Goal: Task Accomplishment & Management: Manage account settings

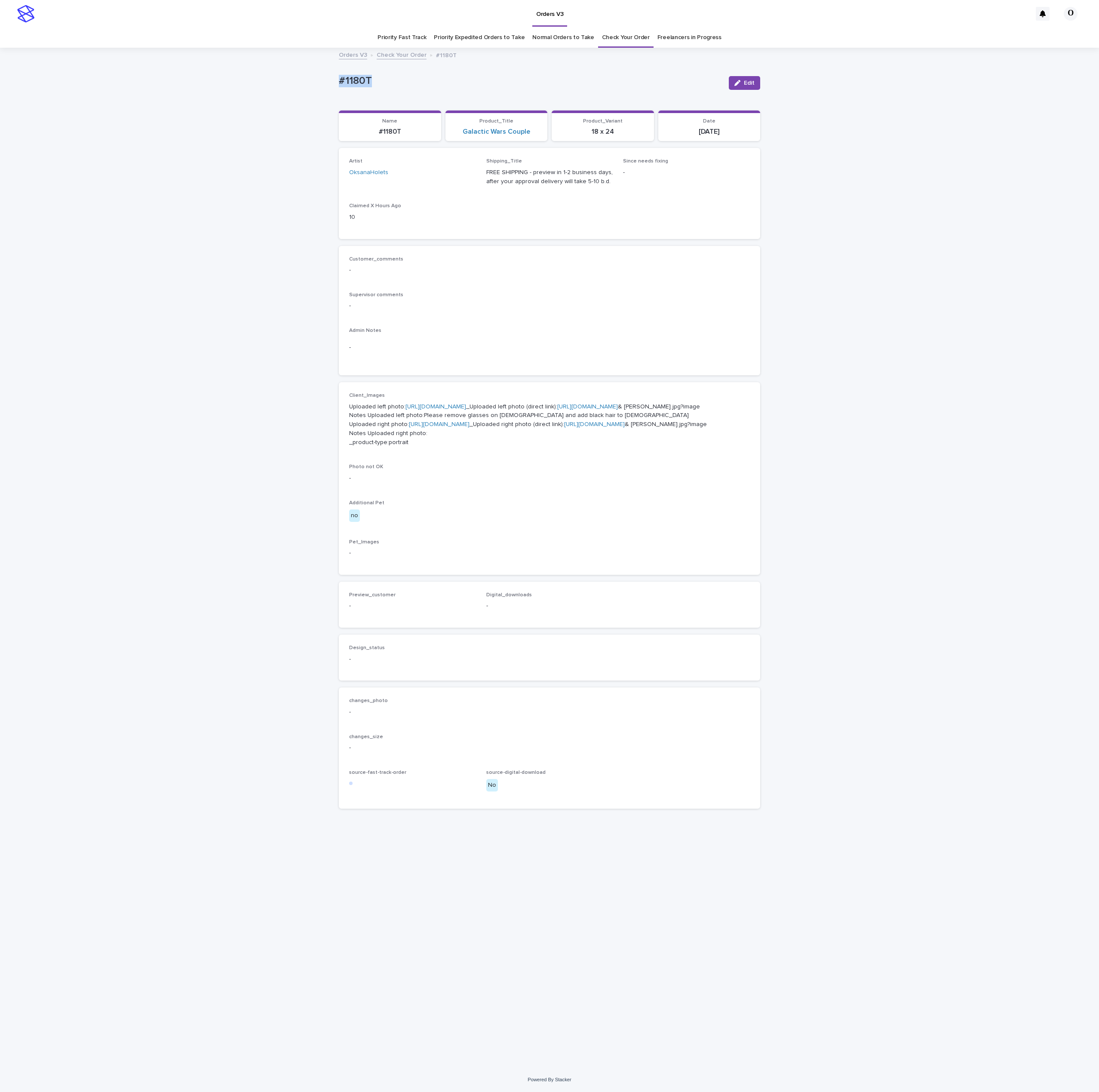
click at [298, 74] on div "Loading... Saving… Loading... Saving… #1180T Edit #1180T Edit Sorry, there was …" at bounding box center [550, 558] width 1099 height 1019
copy p "#1180T"
drag, startPoint x: 379, startPoint y: 82, endPoint x: 353, endPoint y: 75, distance: 26.9
click at [335, 81] on div "Loading... Saving… Loading... Saving… #1180T Edit #1180T Edit Sorry, there was …" at bounding box center [549, 547] width 430 height 997
copy p "#1180T"
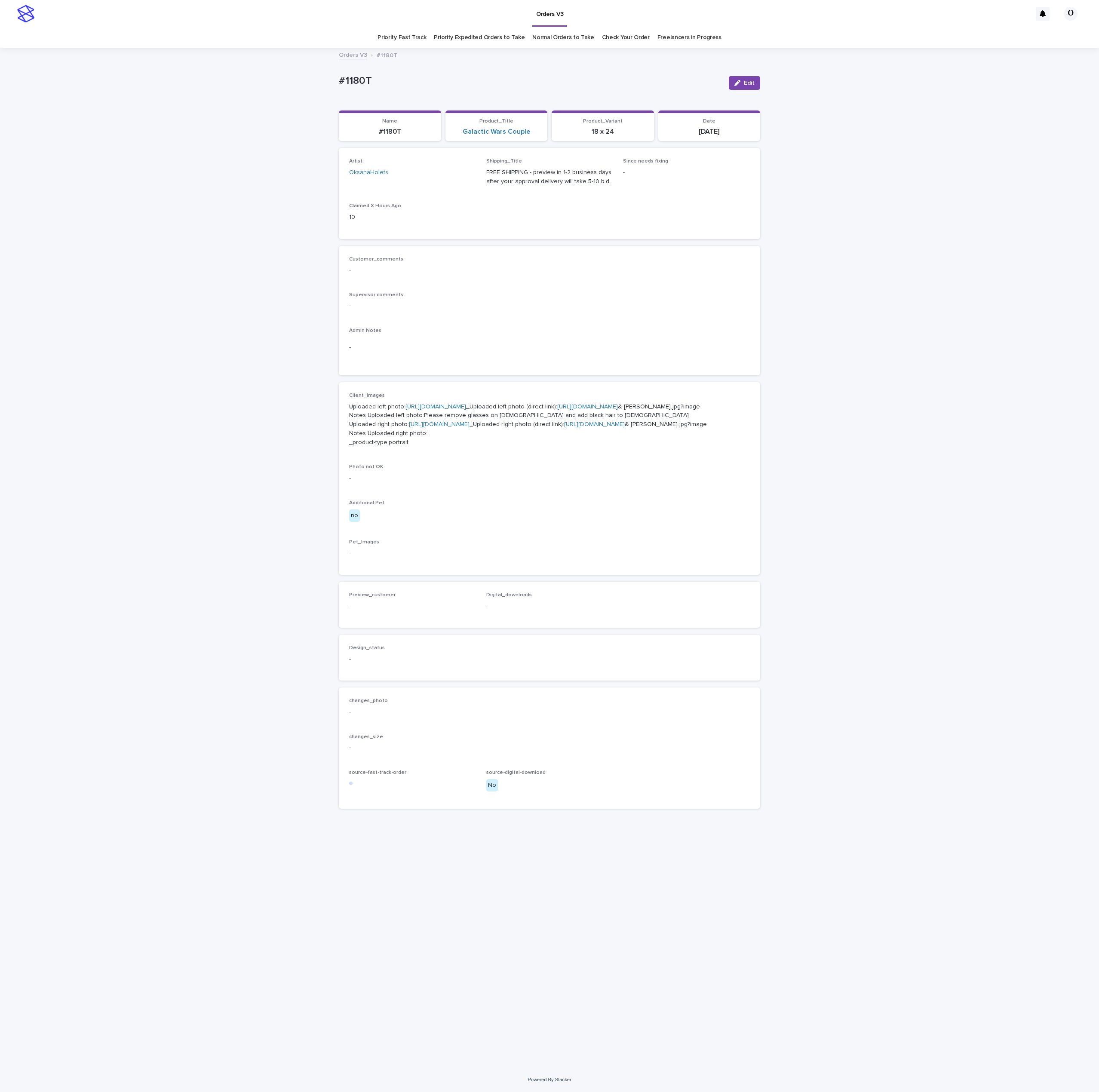
click at [705, 681] on div "Design_status -" at bounding box center [549, 658] width 421 height 46
click at [693, 288] on div "Customer_comments - Supervisor comments - Admin Notes -" at bounding box center [549, 311] width 400 height 109
click at [546, 308] on p "-" at bounding box center [549, 306] width 400 height 9
click at [750, 79] on button "Edit" at bounding box center [744, 82] width 31 height 14
click at [369, 620] on span "Add" at bounding box center [374, 617] width 11 height 6
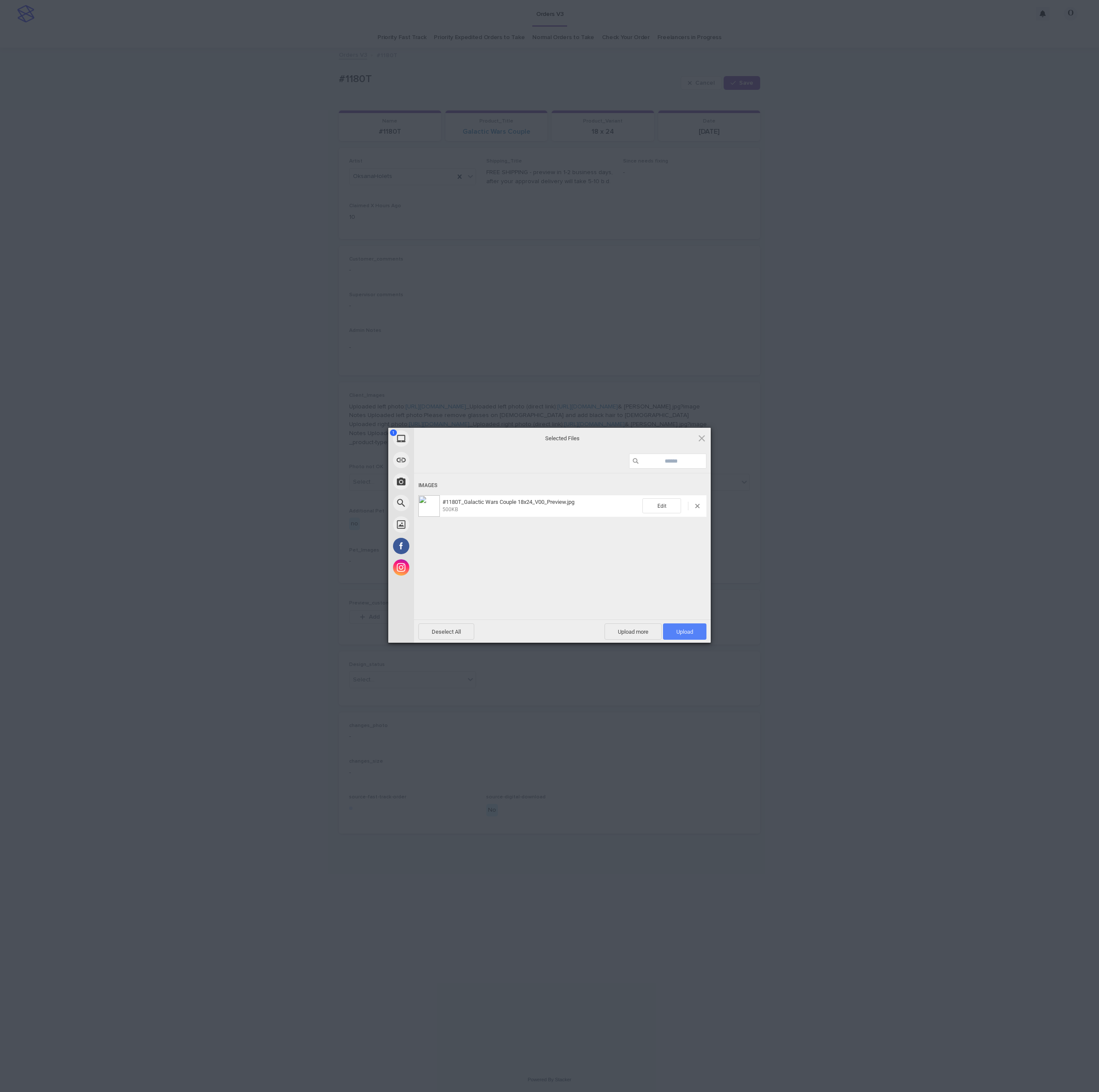
click at [683, 627] on span "Upload 1" at bounding box center [684, 631] width 43 height 16
click at [814, 562] on div "My Device Link (URL) Take Photo Web Search Unsplash Facebook Instagram Uploaded…" at bounding box center [550, 546] width 1099 height 1092
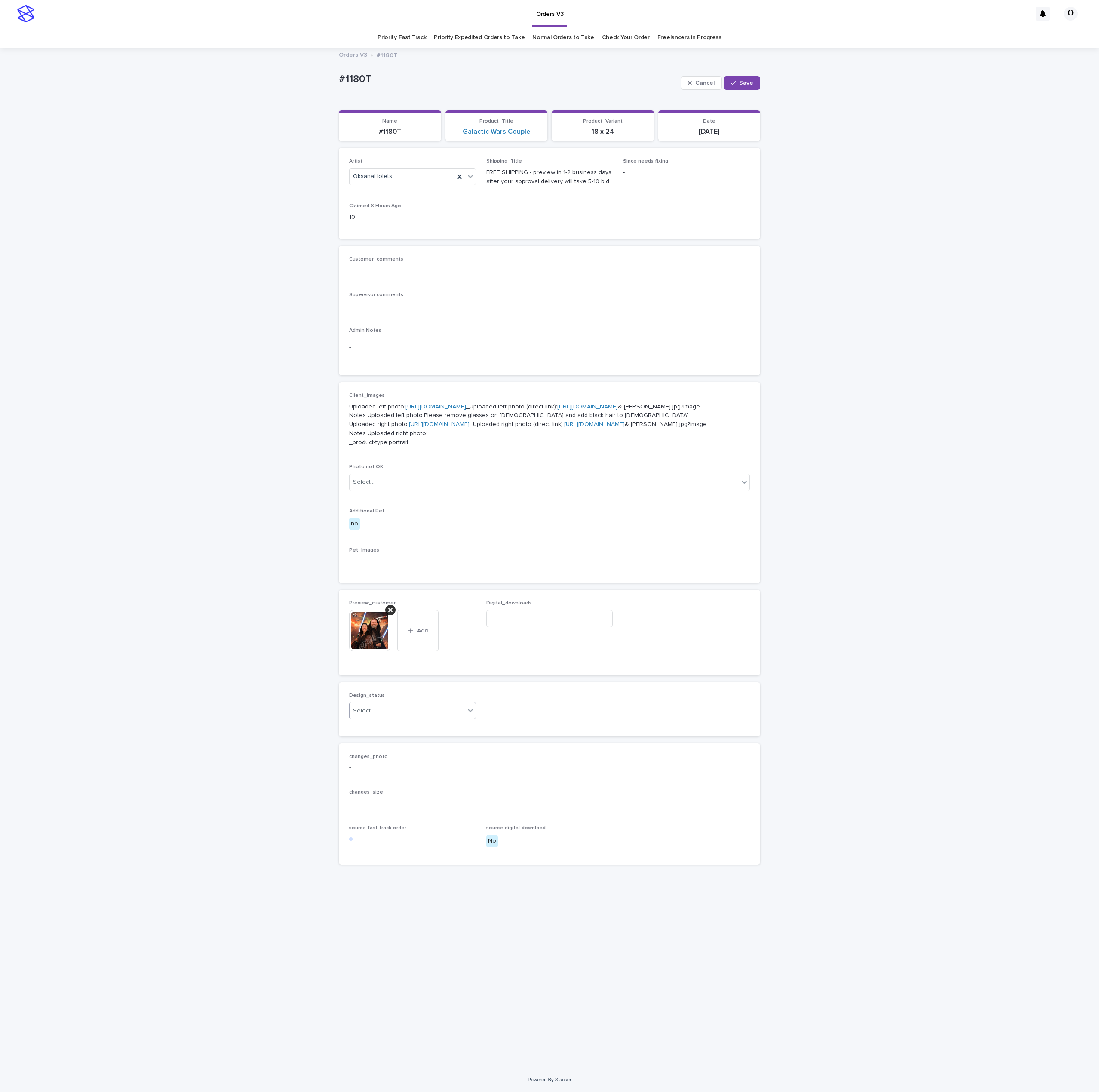
click at [413, 718] on div "Select..." at bounding box center [407, 711] width 115 height 14
click at [394, 794] on div "Uploaded" at bounding box center [412, 799] width 126 height 15
click at [753, 76] on button "Save" at bounding box center [742, 82] width 37 height 14
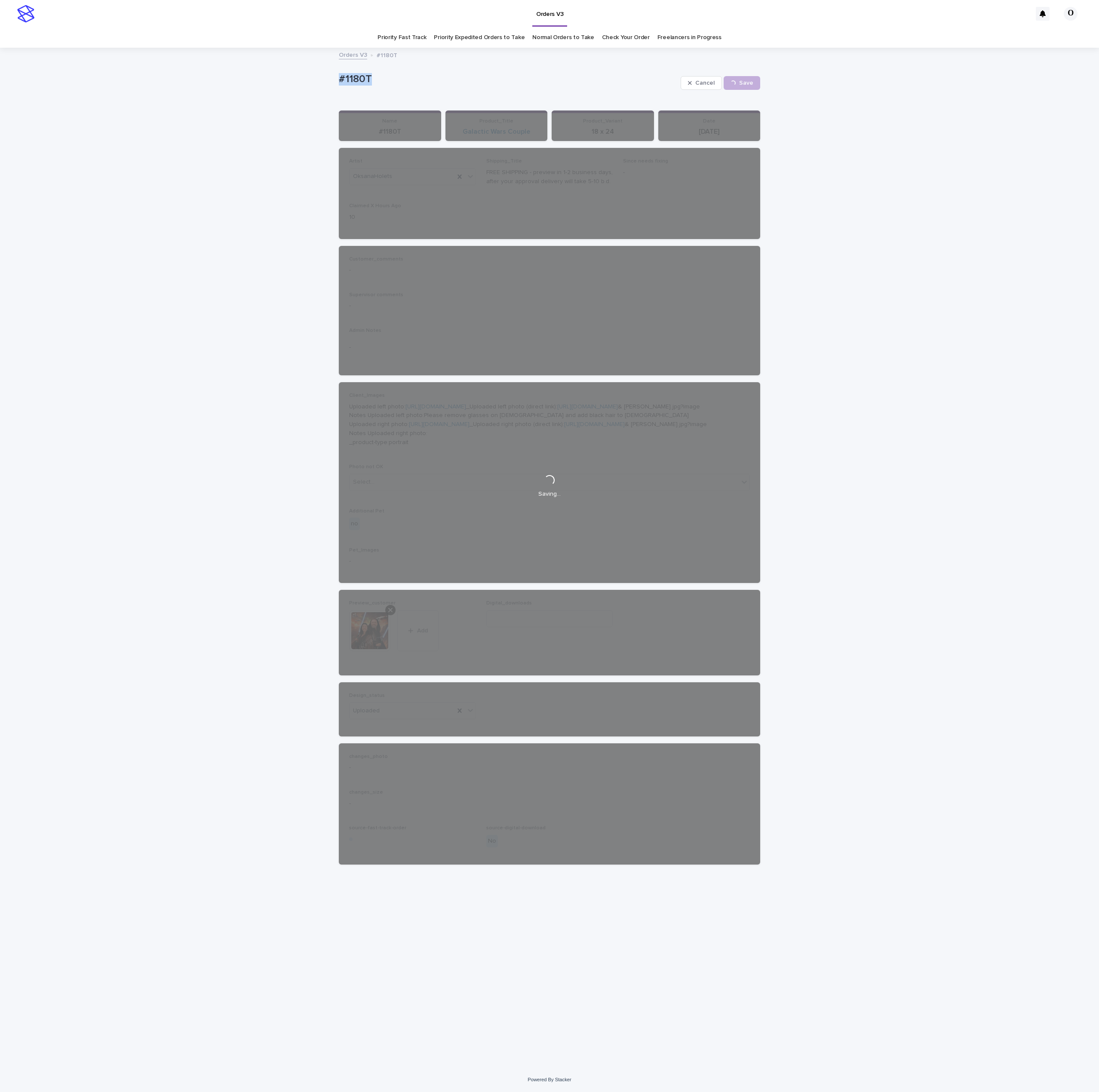
drag, startPoint x: 415, startPoint y: 80, endPoint x: 346, endPoint y: 84, distance: 69.1
click at [314, 82] on div "Loading... Saving… Loading... Saving… #1180T Cancel Save #1180T Cancel Loading.…" at bounding box center [550, 558] width 1099 height 1019
copy p "#1180T"
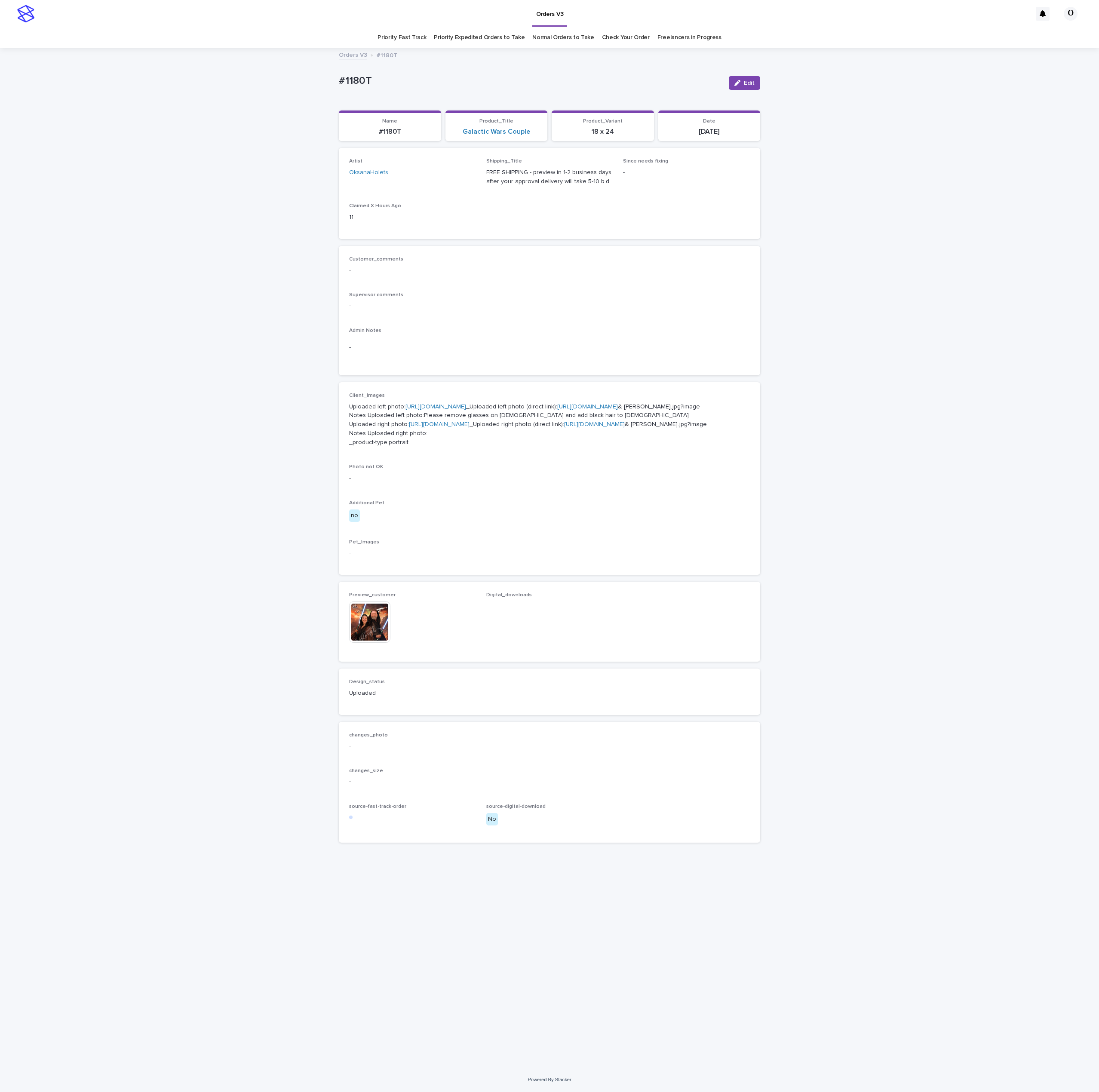
click at [445, 410] on link "[URL][DOMAIN_NAME]" at bounding box center [435, 406] width 61 height 6
click at [699, 36] on link "Freelancers in Progress" at bounding box center [689, 37] width 64 height 20
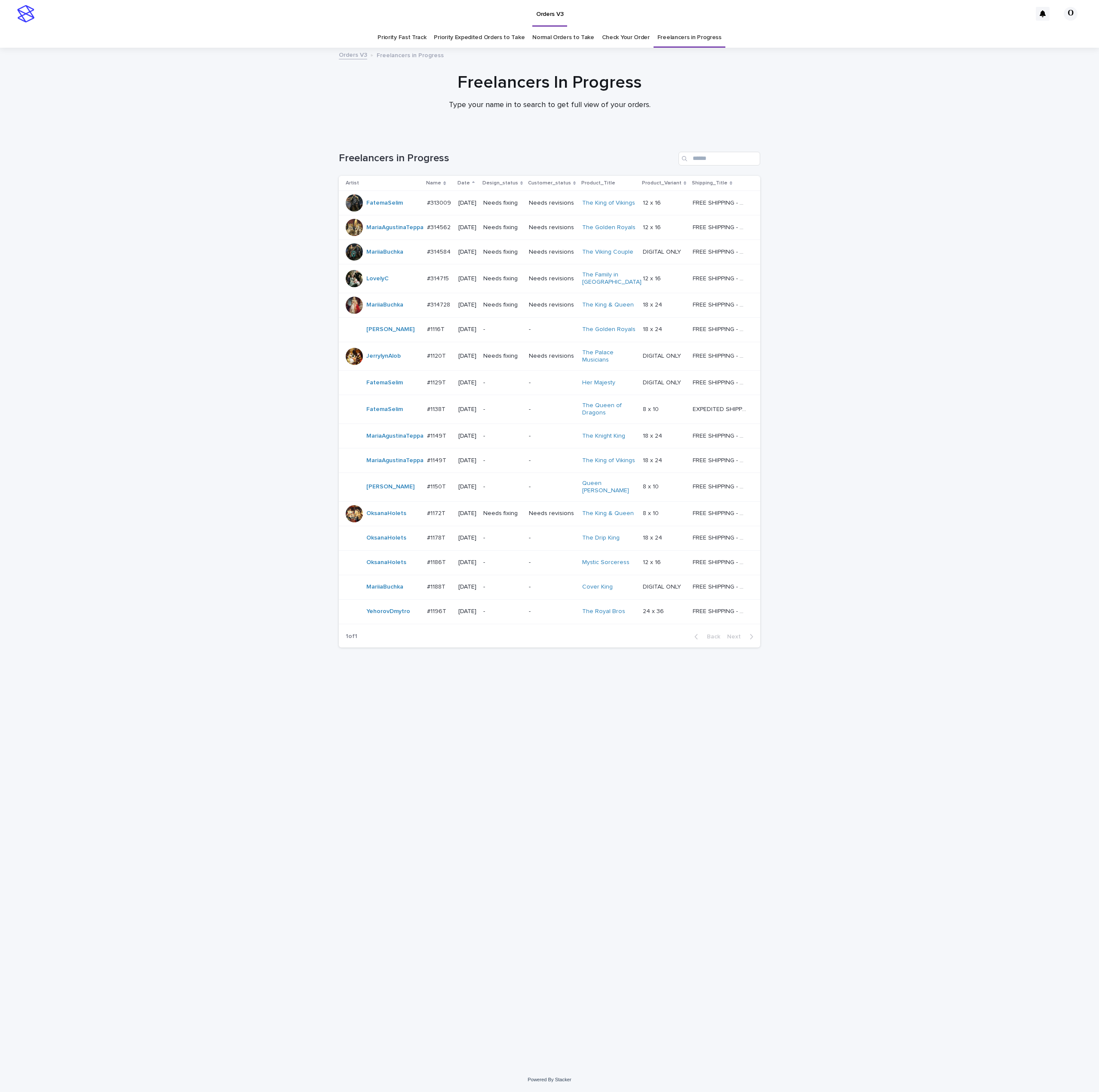
click at [440, 564] on p "#1186T" at bounding box center [437, 562] width 21 height 9
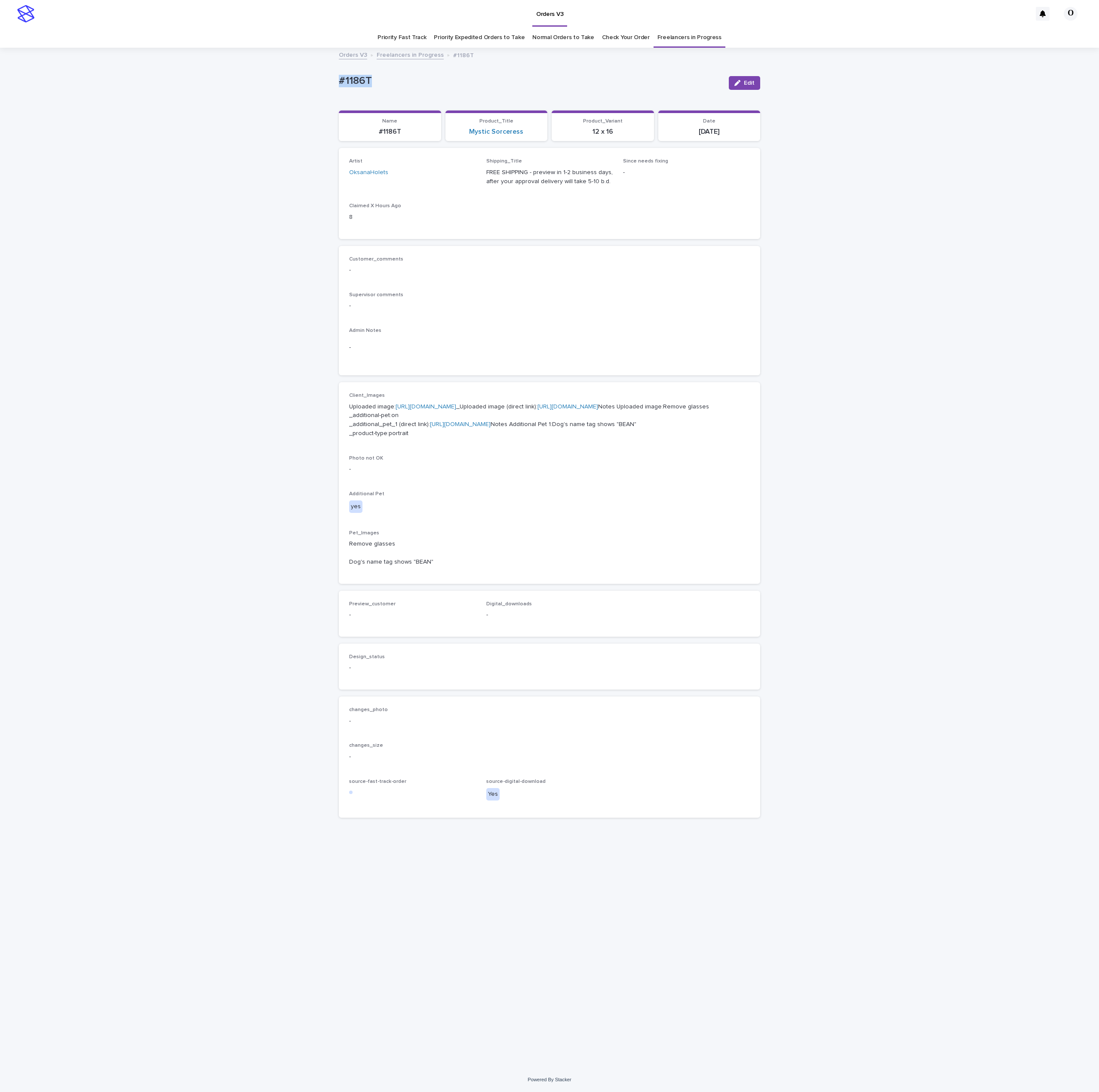
drag, startPoint x: 412, startPoint y: 70, endPoint x: 351, endPoint y: 77, distance: 61.4
click at [325, 72] on div "Loading... Saving… Loading... Saving… #1186T Edit #1186T Edit Sorry, there was …" at bounding box center [550, 558] width 1099 height 1019
copy p "#1186T"
drag, startPoint x: 664, startPoint y: 365, endPoint x: 664, endPoint y: 373, distance: 8.0
click at [664, 367] on div "Customer_comments - Supervisor comments - Admin Notes -" at bounding box center [549, 311] width 421 height 130
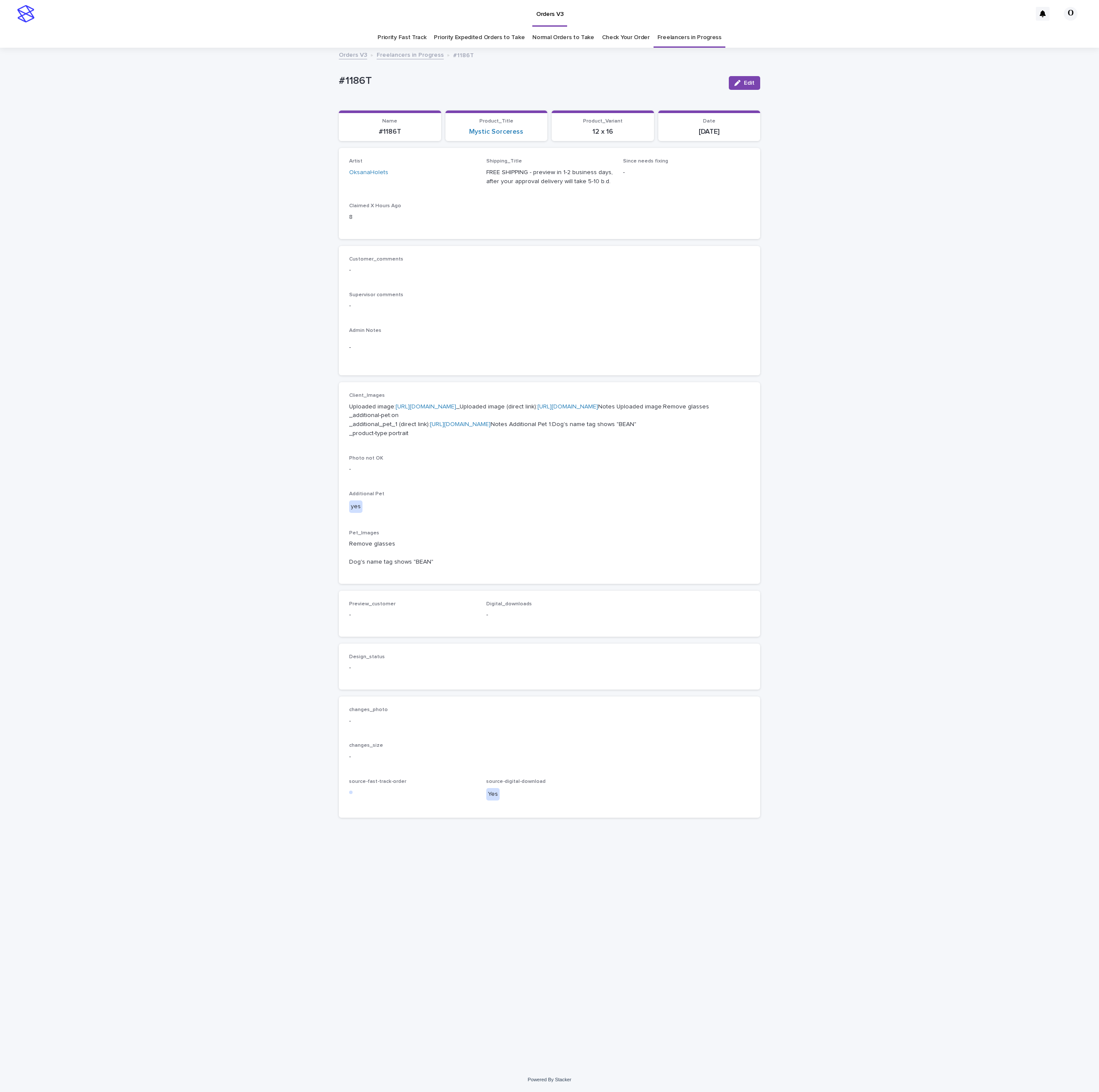
click at [393, 418] on p "Uploaded image: https://cdn.shopify.com-uploadkit.app/s/files/1/0033/4807/0511/…" at bounding box center [549, 420] width 400 height 36
click at [394, 411] on p "Uploaded image: https://cdn.shopify.com-uploadkit.app/s/files/1/0033/4807/0511/…" at bounding box center [549, 420] width 400 height 36
click at [398, 410] on link "https://cdn.shopify.com-uploadkit.app/s/files/1/0033/4807/0511/files/download.h…" at bounding box center [426, 406] width 61 height 6
click at [484, 427] on link "https://2tvk6gcudi.ucarecd.net/f587e8f6-738e-41e1-8001-712b6bddea48/" at bounding box center [460, 424] width 61 height 6
click at [685, 322] on div "Customer_comments - Supervisor comments - Admin Notes -" at bounding box center [549, 311] width 400 height 109
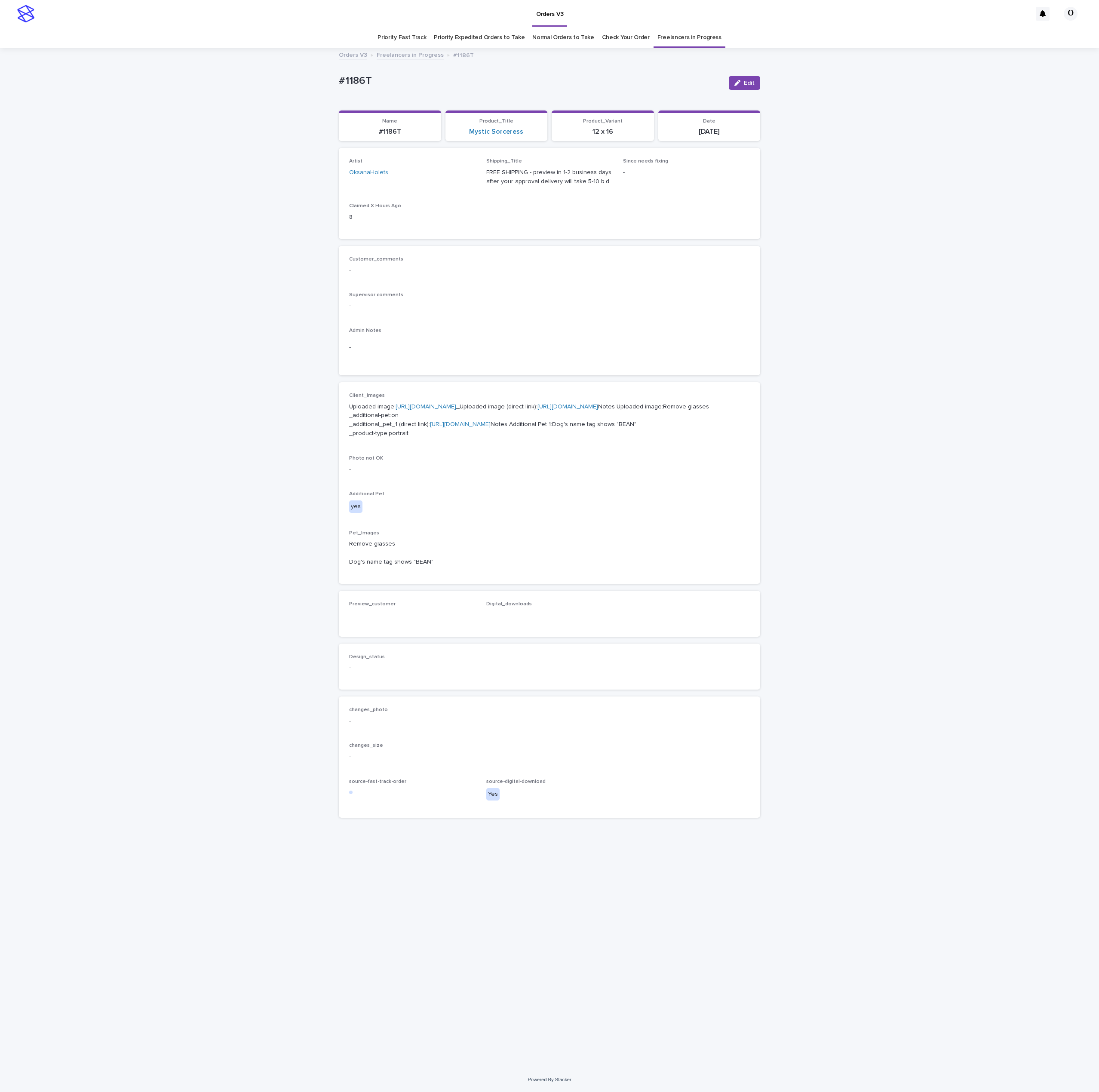
click at [526, 300] on div "-" at bounding box center [549, 305] width 400 height 11
click at [466, 427] on link "https://2tvk6gcudi.ucarecd.net/f587e8f6-738e-41e1-8001-712b6bddea48/" at bounding box center [460, 424] width 61 height 6
click at [659, 324] on div "Customer_comments - Supervisor comments - Admin Notes -" at bounding box center [549, 311] width 400 height 109
click at [480, 233] on div "Artist OksanaHolets Shipping_Title FREE SHIPPING - preview in 1-2 business days…" at bounding box center [549, 193] width 421 height 91
click at [421, 410] on link "https://cdn.shopify.com-uploadkit.app/s/files/1/0033/4807/0511/files/download.h…" at bounding box center [426, 406] width 61 height 6
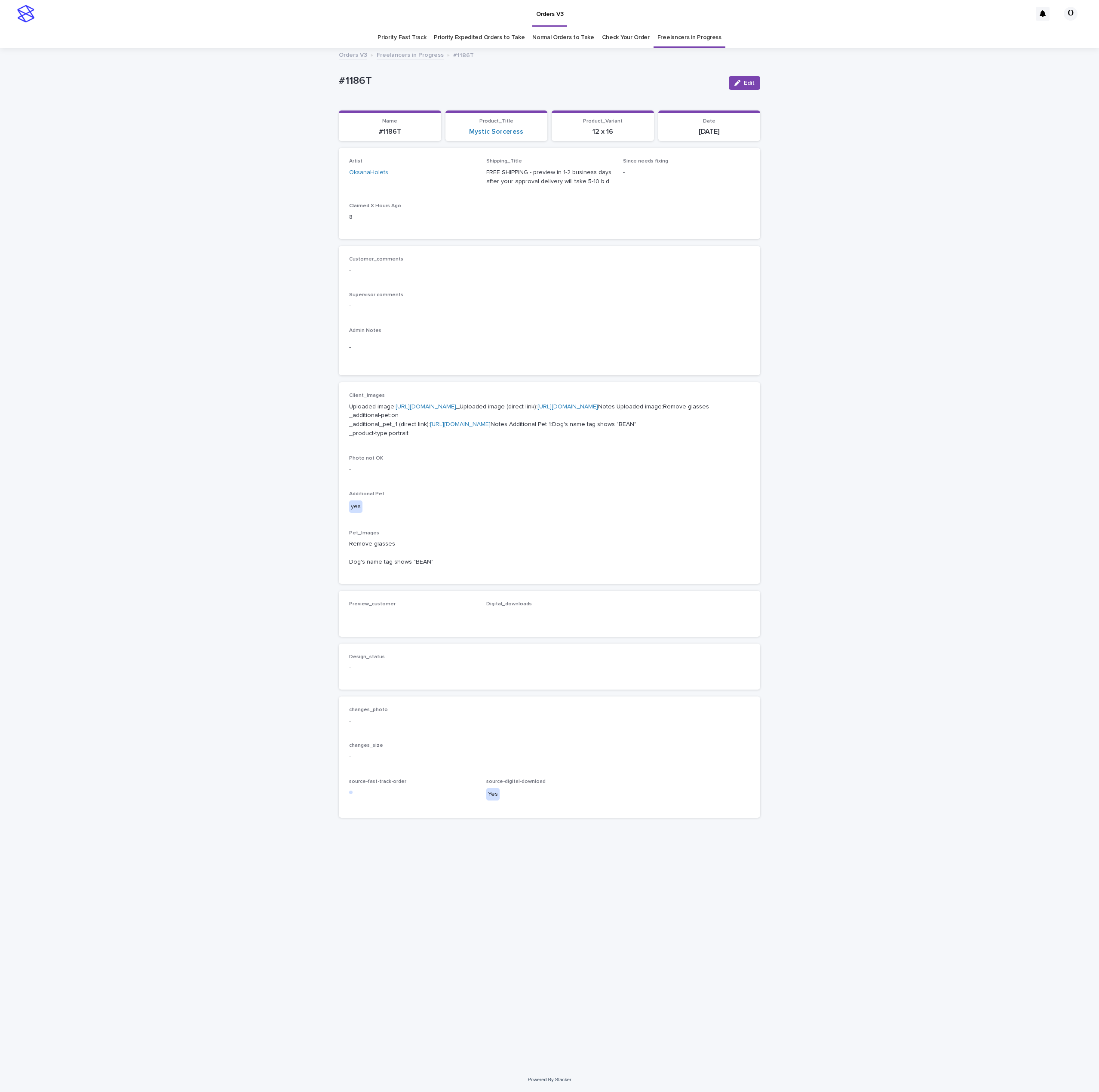
click at [188, 251] on div "Loading... Saving… Loading... Saving… #1186T Edit #1186T Edit Sorry, there was …" at bounding box center [550, 558] width 1099 height 1019
click at [865, 408] on div "Loading... Saving… Loading... Saving… #1186T Edit #1186T Edit Sorry, there was …" at bounding box center [550, 558] width 1099 height 1019
click at [596, 505] on div "Client_Images Uploaded image: https://cdn.shopify.com-uploadkit.app/s/files/1/0…" at bounding box center [549, 483] width 400 height 181
click at [574, 319] on div "Customer_comments - Supervisor comments - Admin Notes -" at bounding box center [549, 311] width 400 height 109
click at [440, 410] on link "https://cdn.shopify.com-uploadkit.app/s/files/1/0033/4807/0511/files/download.h…" at bounding box center [426, 406] width 61 height 6
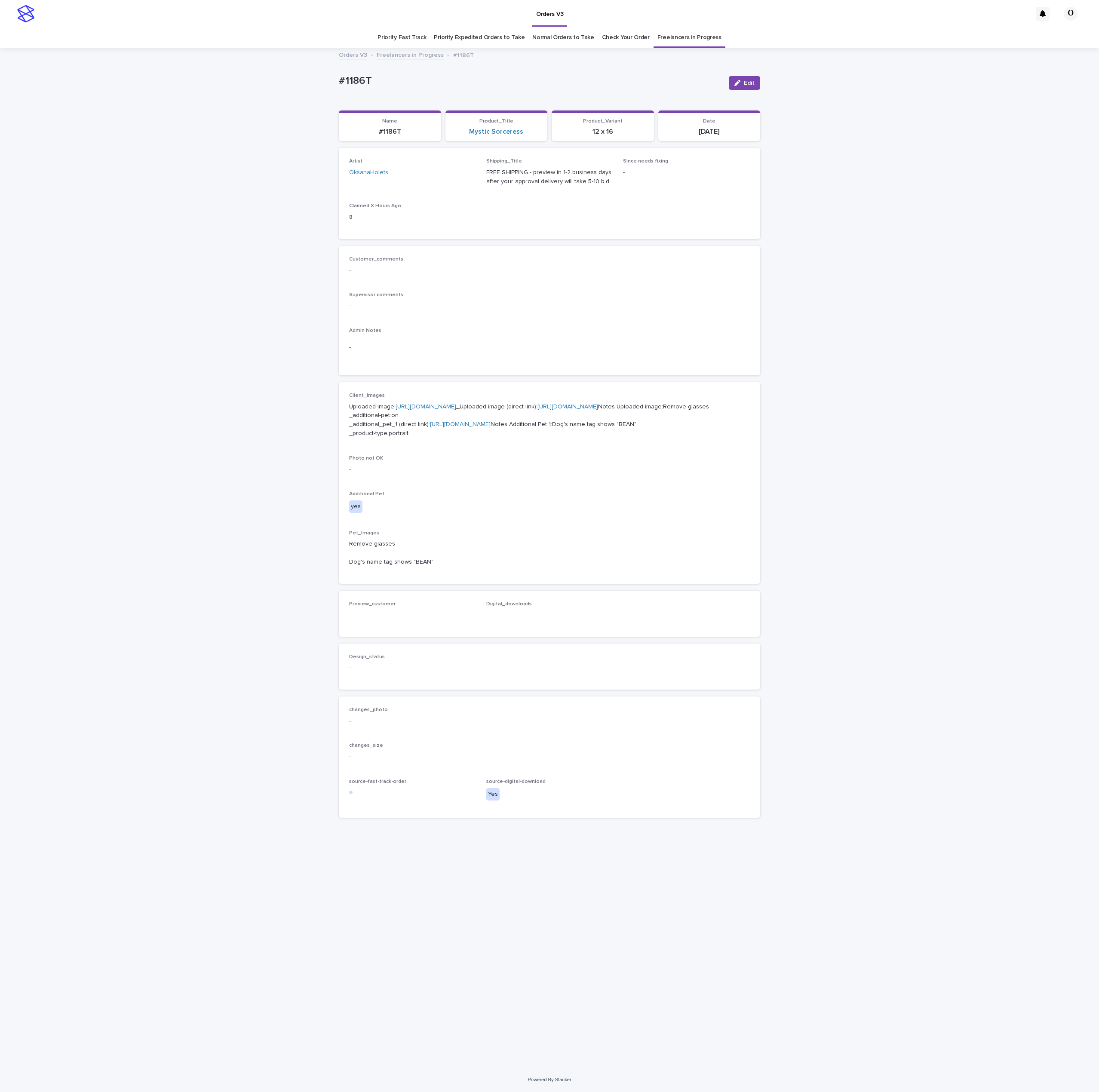
click at [537, 410] on link "https://files.getuploadkit.com/fb9103b9-f7ca-44bf-9857-1dea655e0cff/f261a873-48…" at bounding box center [568, 406] width 61 height 6
click at [491, 427] on link "https://2tvk6gcudi.ucarecd.net/f587e8f6-738e-41e1-8001-712b6bddea48/" at bounding box center [460, 424] width 61 height 6
drag, startPoint x: 504, startPoint y: 474, endPoint x: 413, endPoint y: 479, distance: 91.1
click at [413, 438] on p "Uploaded image: https://cdn.shopify.com-uploadkit.app/s/files/1/0033/4807/0511/…" at bounding box center [549, 420] width 400 height 36
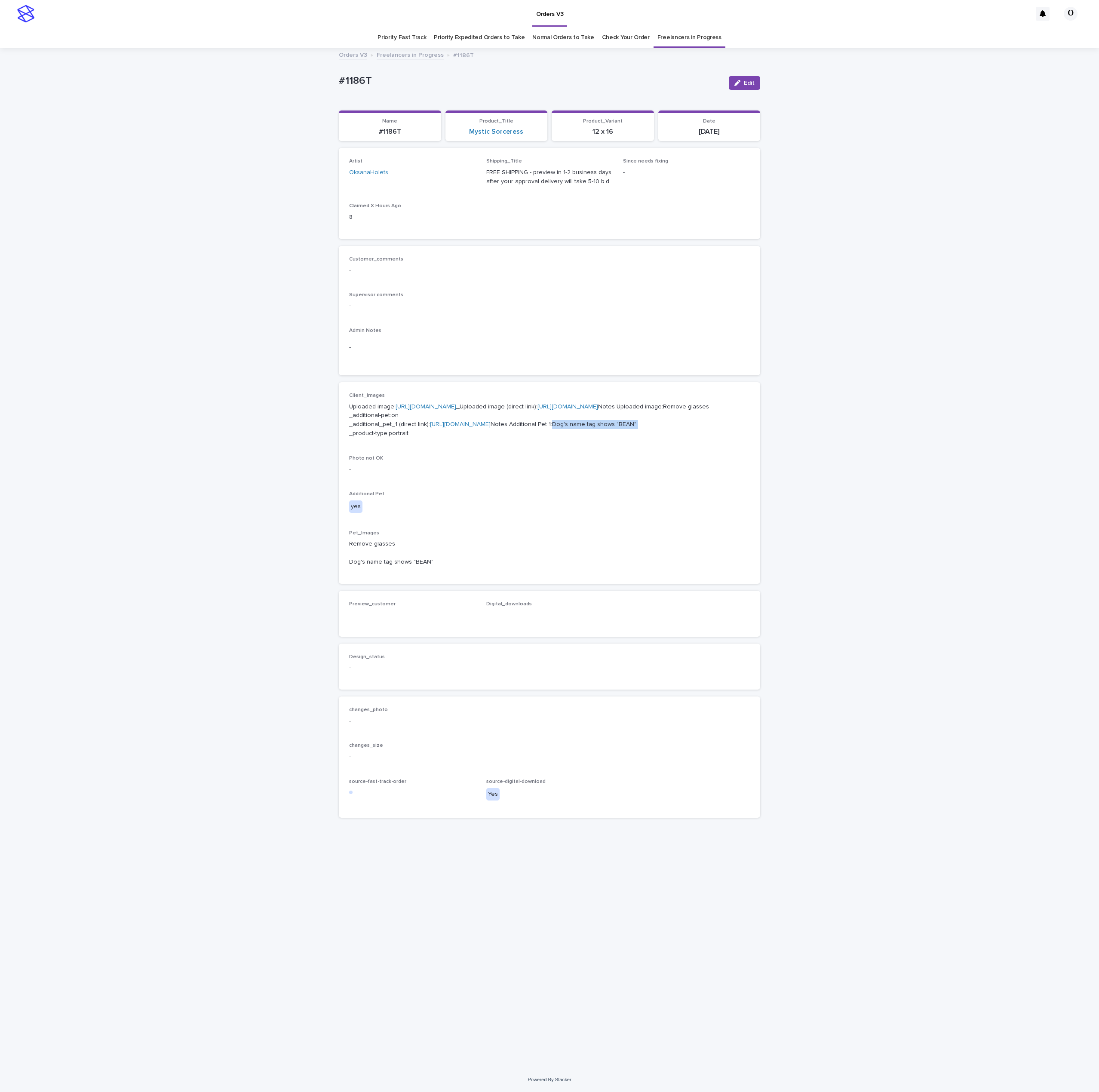
drag, startPoint x: 498, startPoint y: 477, endPoint x: 407, endPoint y: 480, distance: 91.0
click at [407, 438] on p "Uploaded image: https://cdn.shopify.com-uploadkit.app/s/files/1/0033/4807/0511/…" at bounding box center [549, 420] width 400 height 36
copy p ":Dog's name tag shows "BEAN""
click at [446, 410] on link "https://cdn.shopify.com-uploadkit.app/s/files/1/0033/4807/0511/files/download.h…" at bounding box center [426, 406] width 61 height 6
click at [537, 410] on link "https://files.getuploadkit.com/fb9103b9-f7ca-44bf-9857-1dea655e0cff/f261a873-48…" at bounding box center [568, 406] width 61 height 6
